Goal: Book appointment/travel/reservation

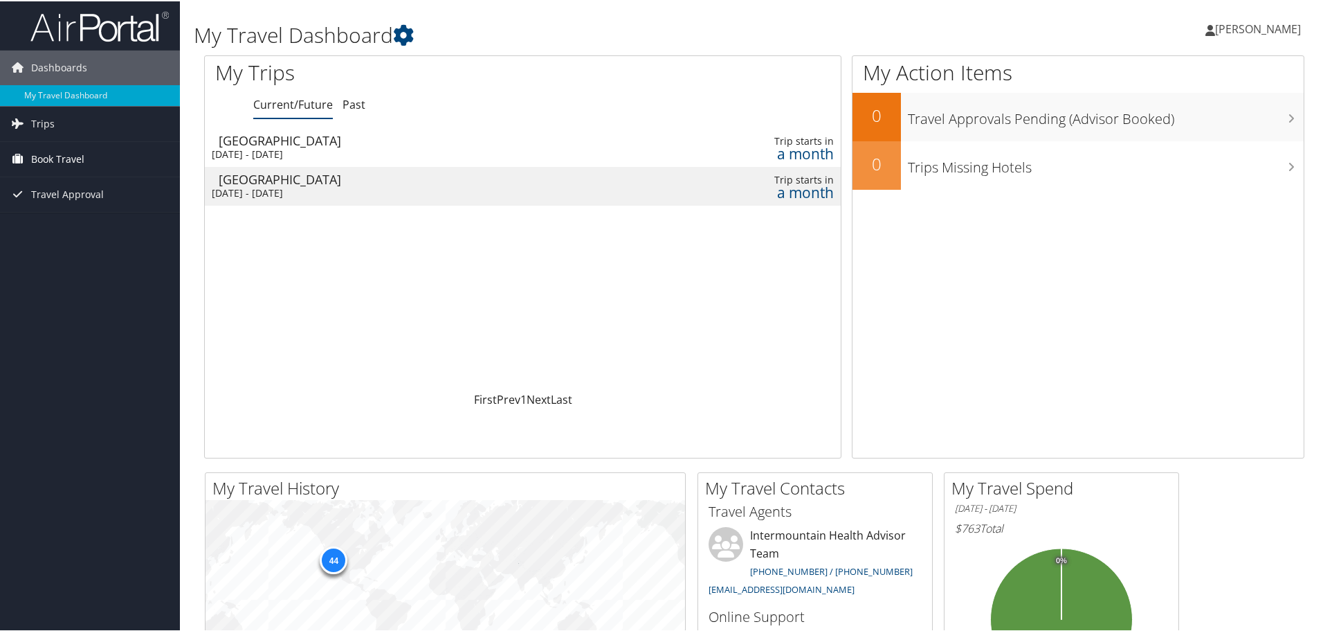
click at [60, 156] on span "Book Travel" at bounding box center [57, 158] width 53 height 35
click at [69, 226] on link "Book/Manage Online Trips" at bounding box center [90, 227] width 180 height 21
click at [66, 232] on link "Book/Manage Online Trips" at bounding box center [90, 227] width 180 height 21
click at [235, 188] on div "Tue 9 Sep 2025 - Thu 11 Sep 2025" at bounding box center [412, 192] width 400 height 12
